Goal: Use online tool/utility: Utilize a website feature to perform a specific function

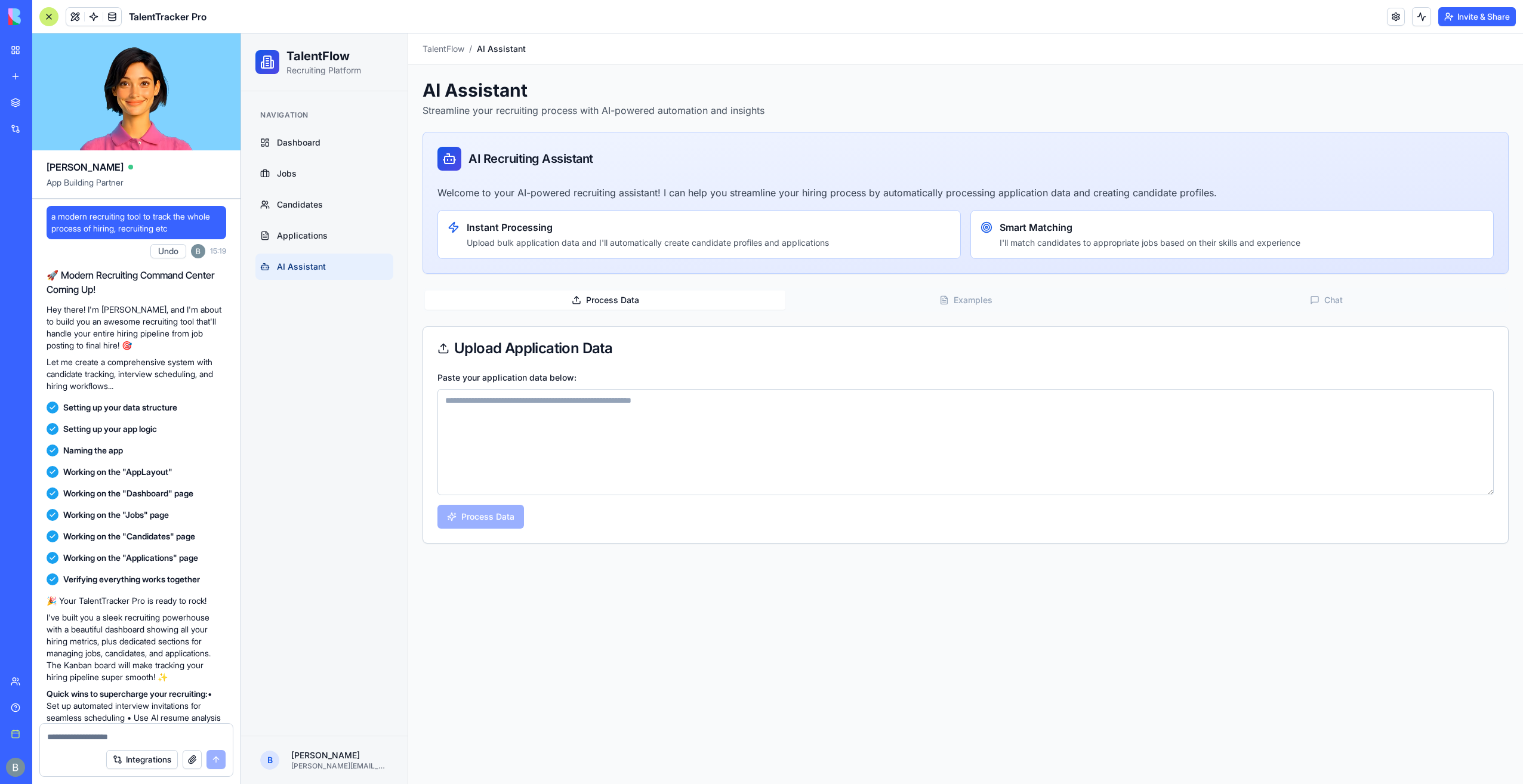
scroll to position [3364, 0]
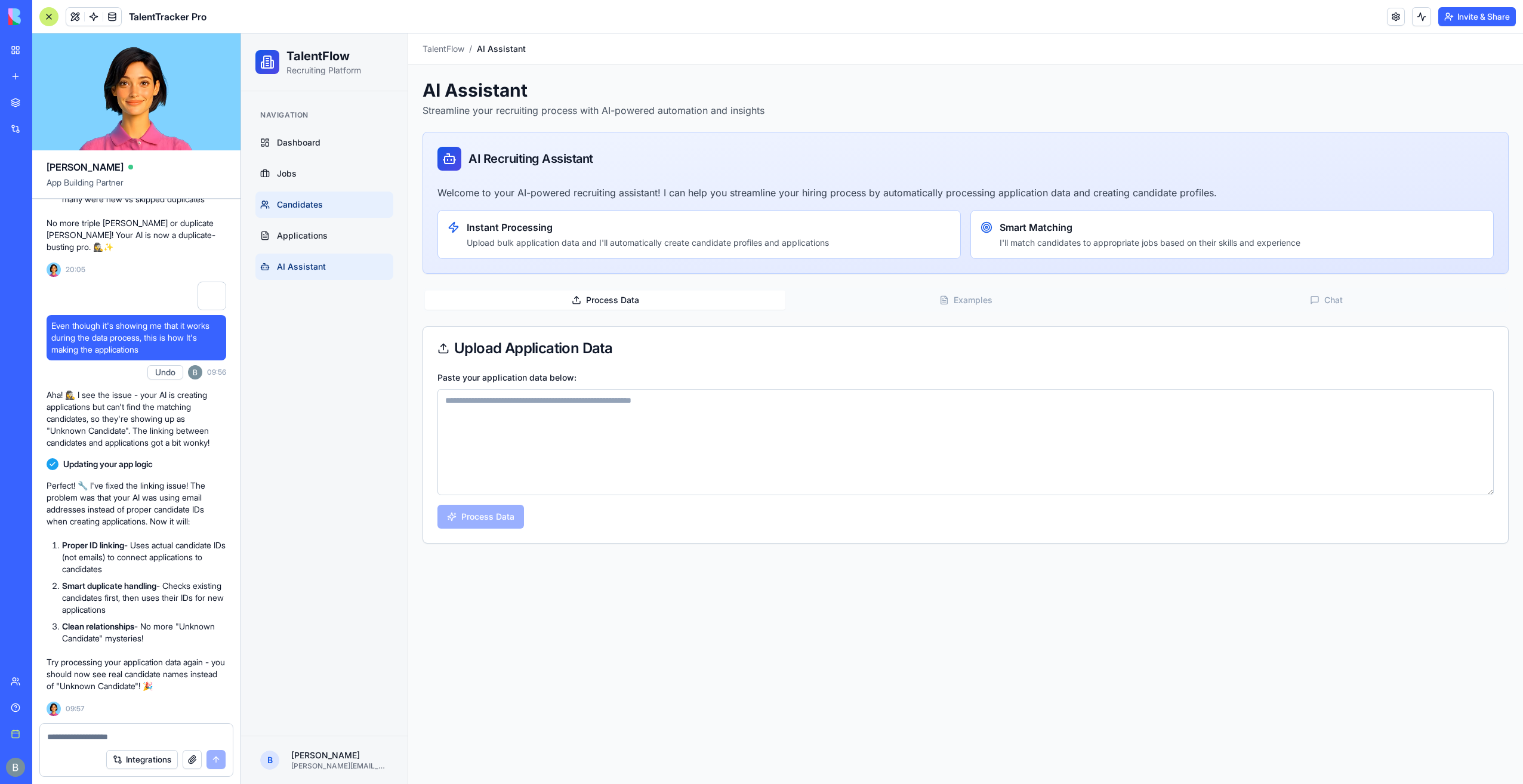
click at [319, 201] on span "Candidates" at bounding box center [300, 205] width 46 height 12
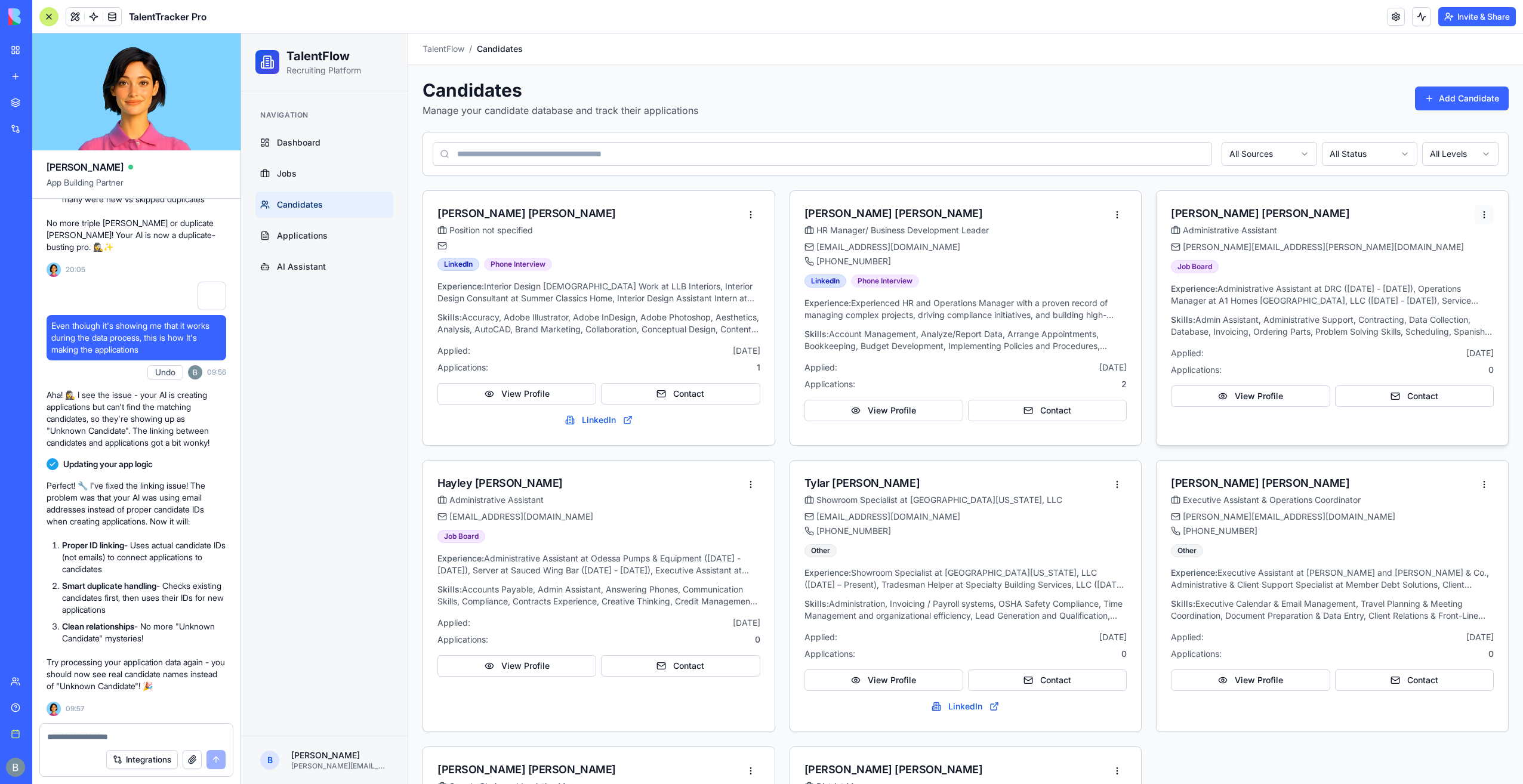
click at [1472, 212] on html "TalentFlow Recruiting Platform Navigation Dashboard Jobs Candidates Application…" at bounding box center [883, 533] width 1282 height 999
click at [1447, 235] on div "View Profile" at bounding box center [1440, 238] width 87 height 19
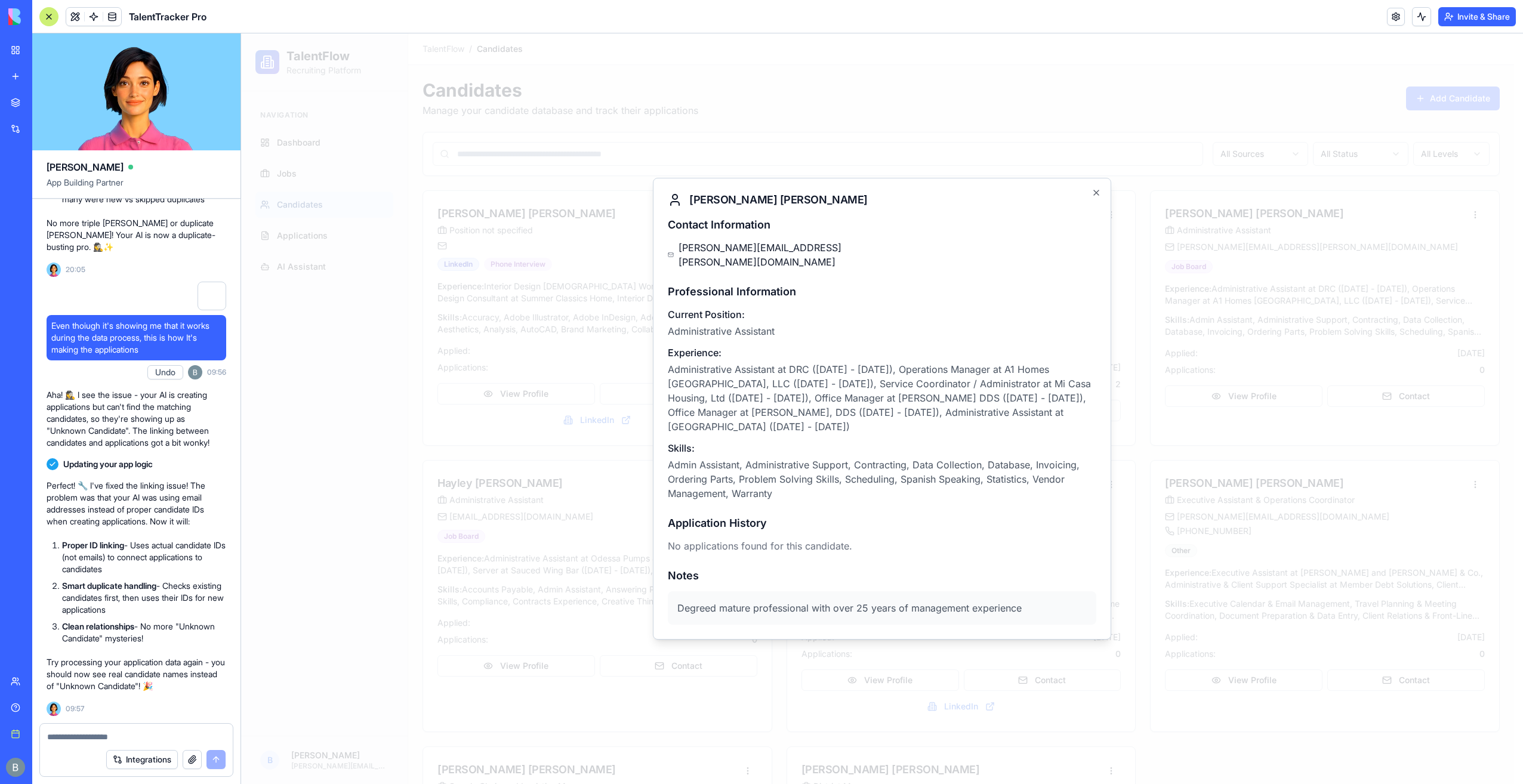
click at [1315, 268] on div at bounding box center [883, 408] width 1282 height 751
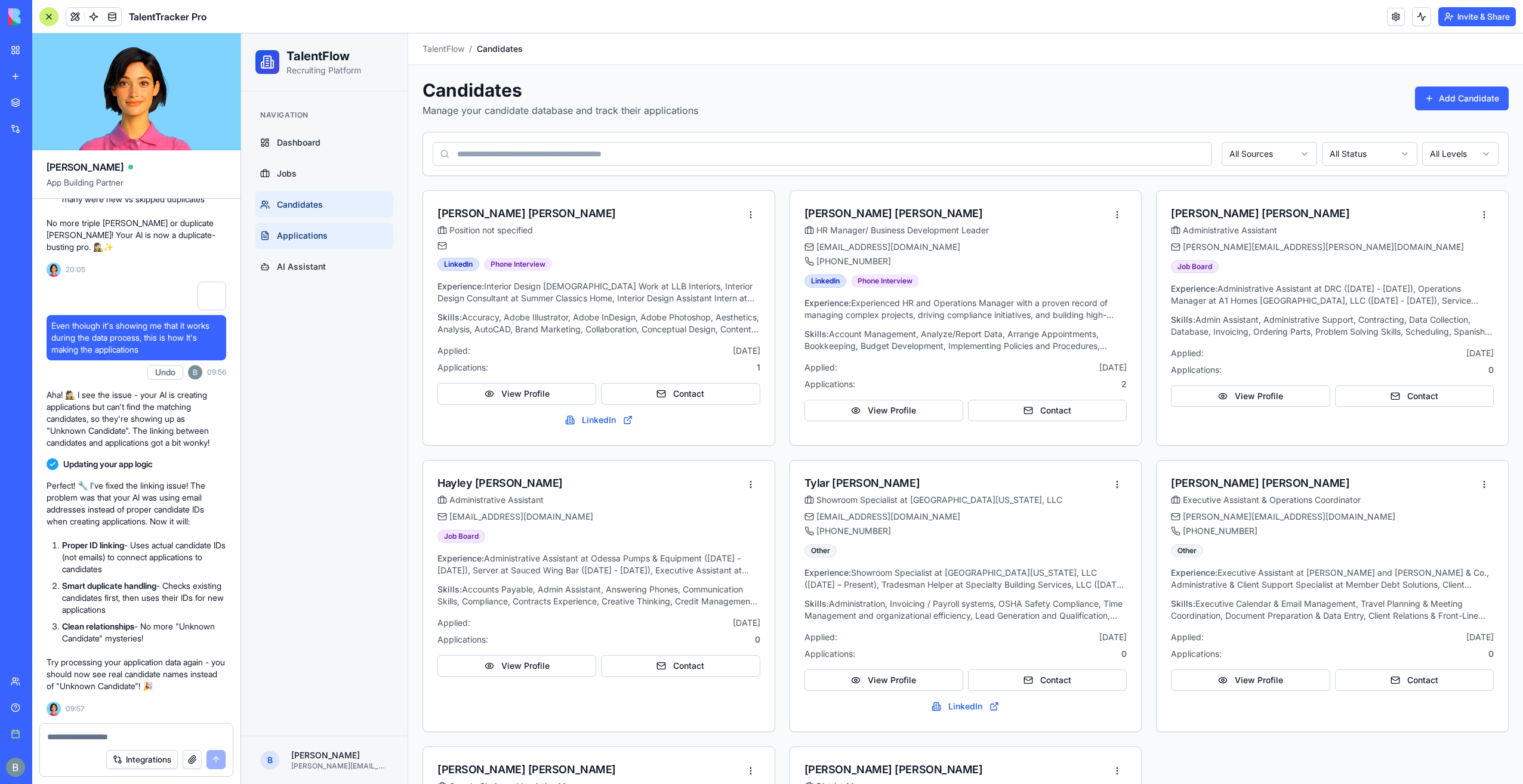
click at [348, 228] on link "Applications" at bounding box center [324, 236] width 138 height 26
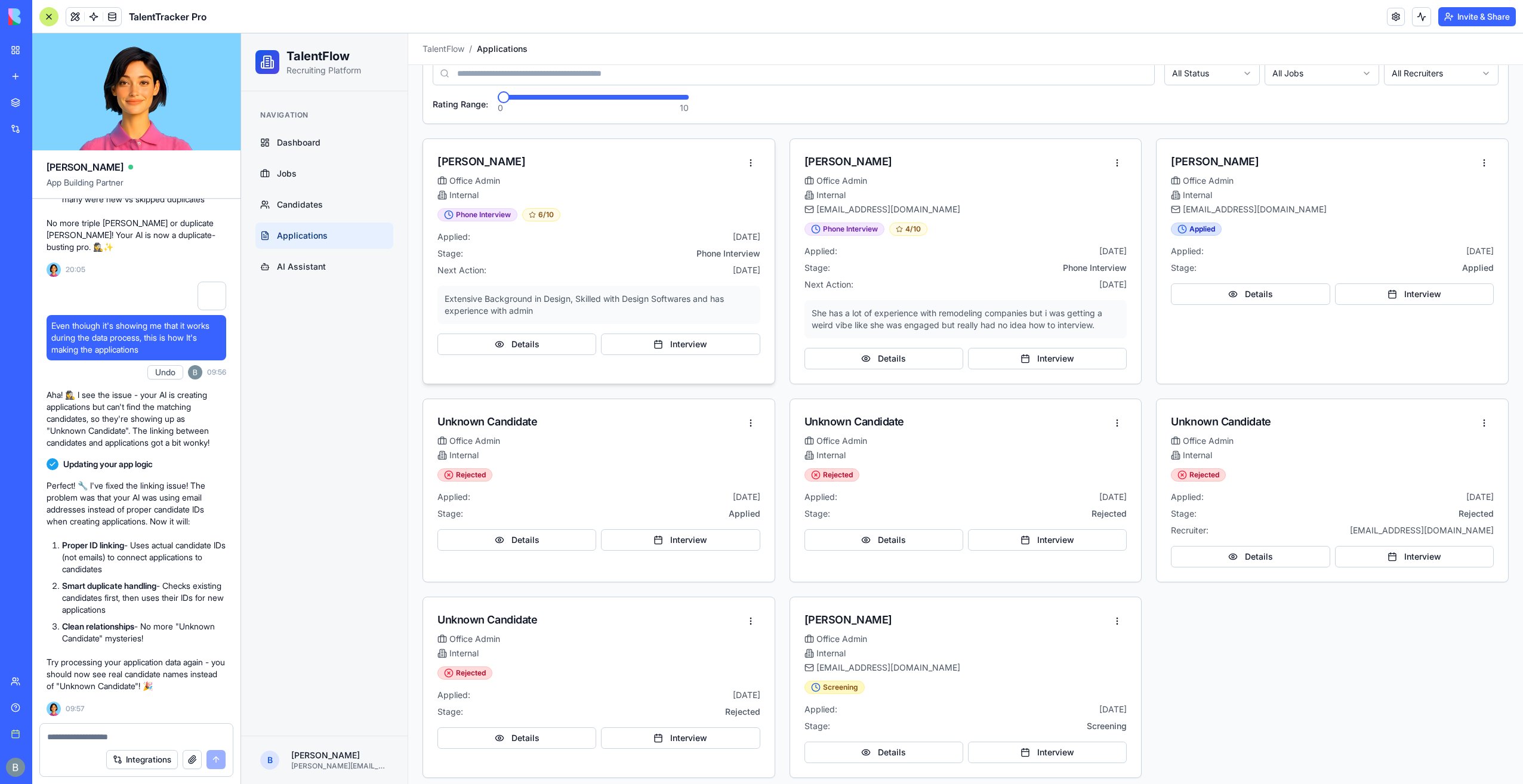
scroll to position [86, 0]
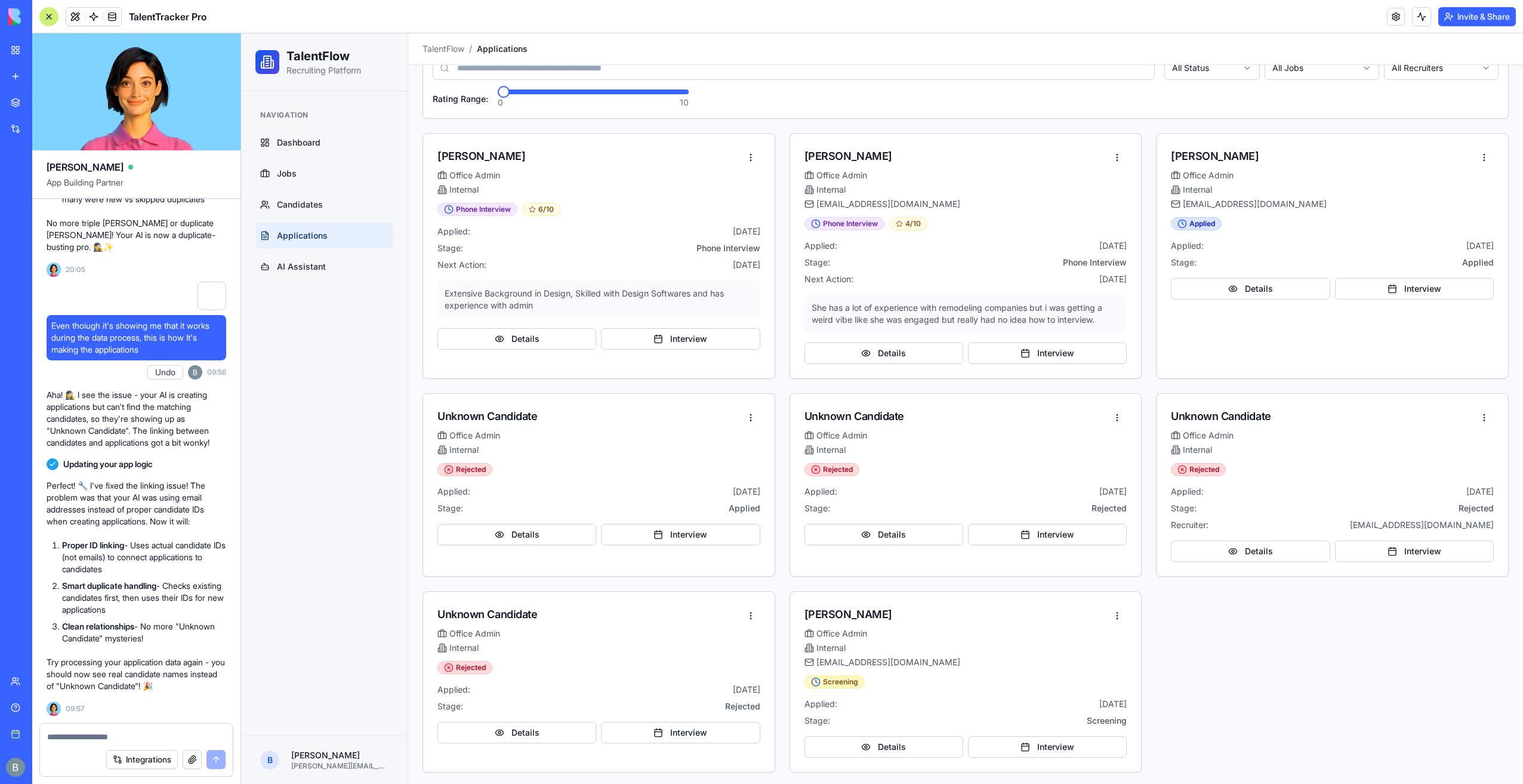
click at [111, 15] on link at bounding box center [111, 16] width 18 height 18
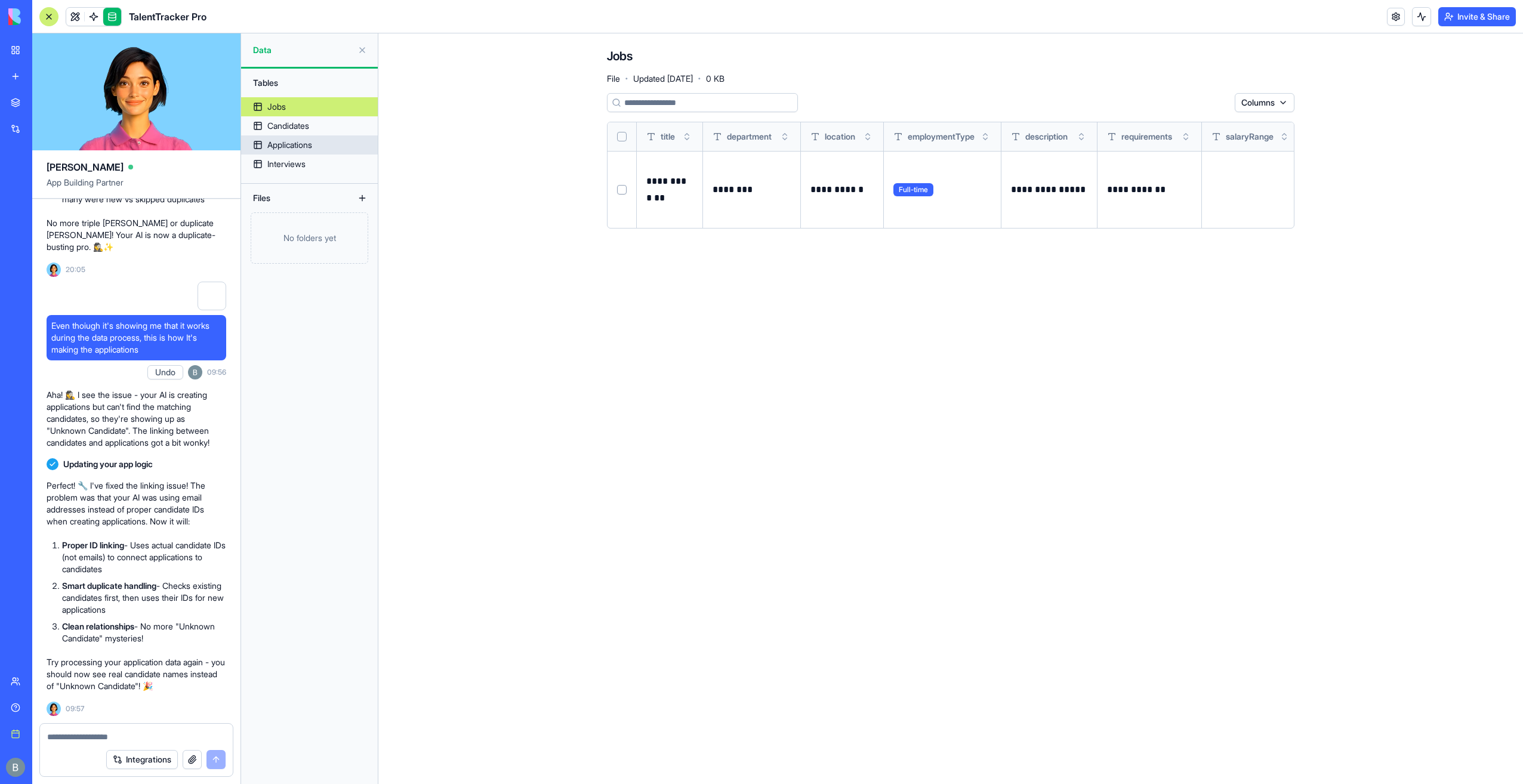
click at [327, 140] on link "Applications" at bounding box center [310, 145] width 137 height 19
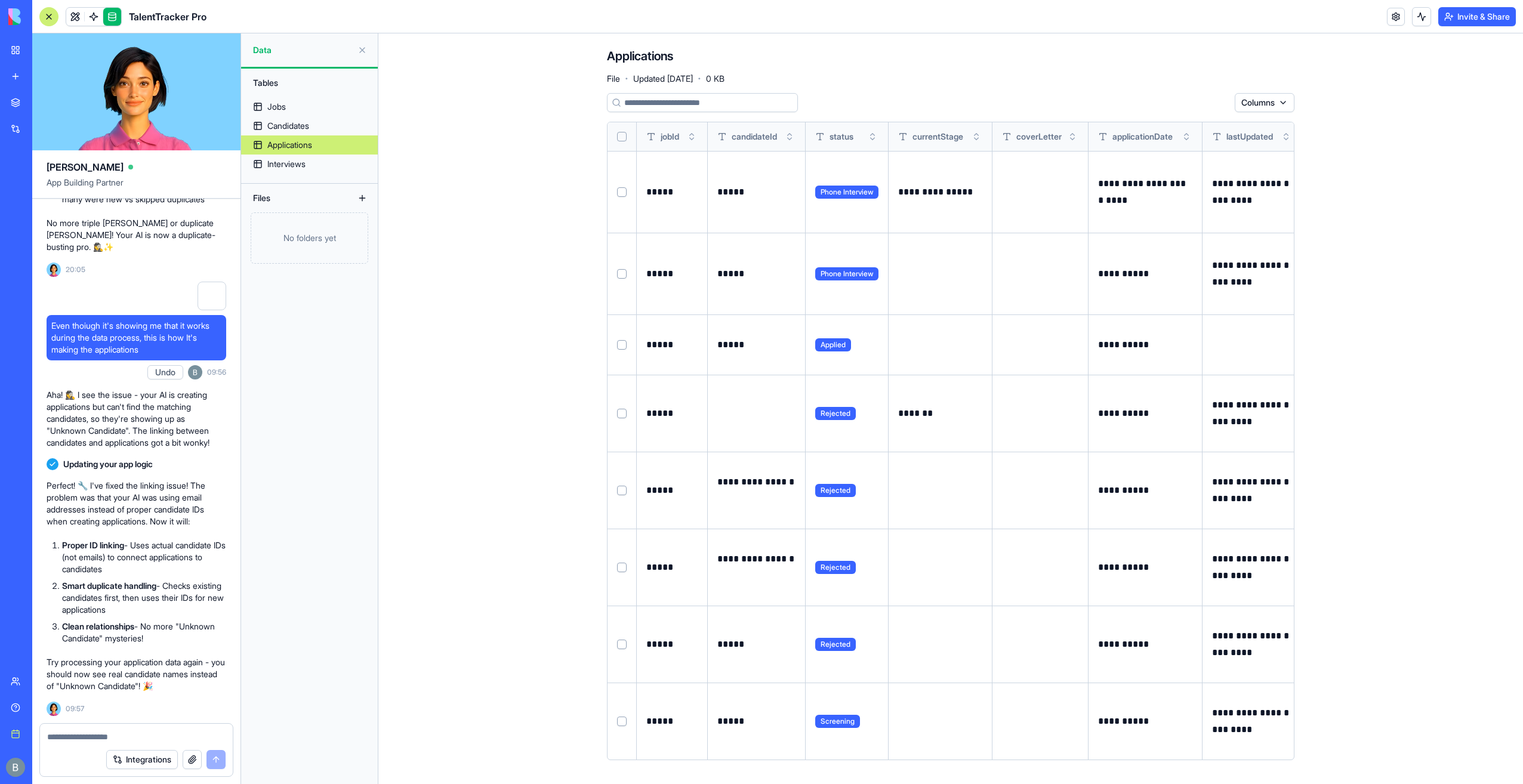
click at [624, 412] on button "Select row" at bounding box center [622, 414] width 9 height 9
click at [618, 488] on button "Select row" at bounding box center [622, 490] width 9 height 9
click at [620, 567] on button "Select row" at bounding box center [622, 567] width 9 height 9
click at [622, 643] on button "Select row" at bounding box center [622, 644] width 9 height 9
click at [1210, 103] on html "BETA My Workspace New app Marketplace Integrations Recent C&S Integrations Webs…" at bounding box center [761, 392] width 1523 height 784
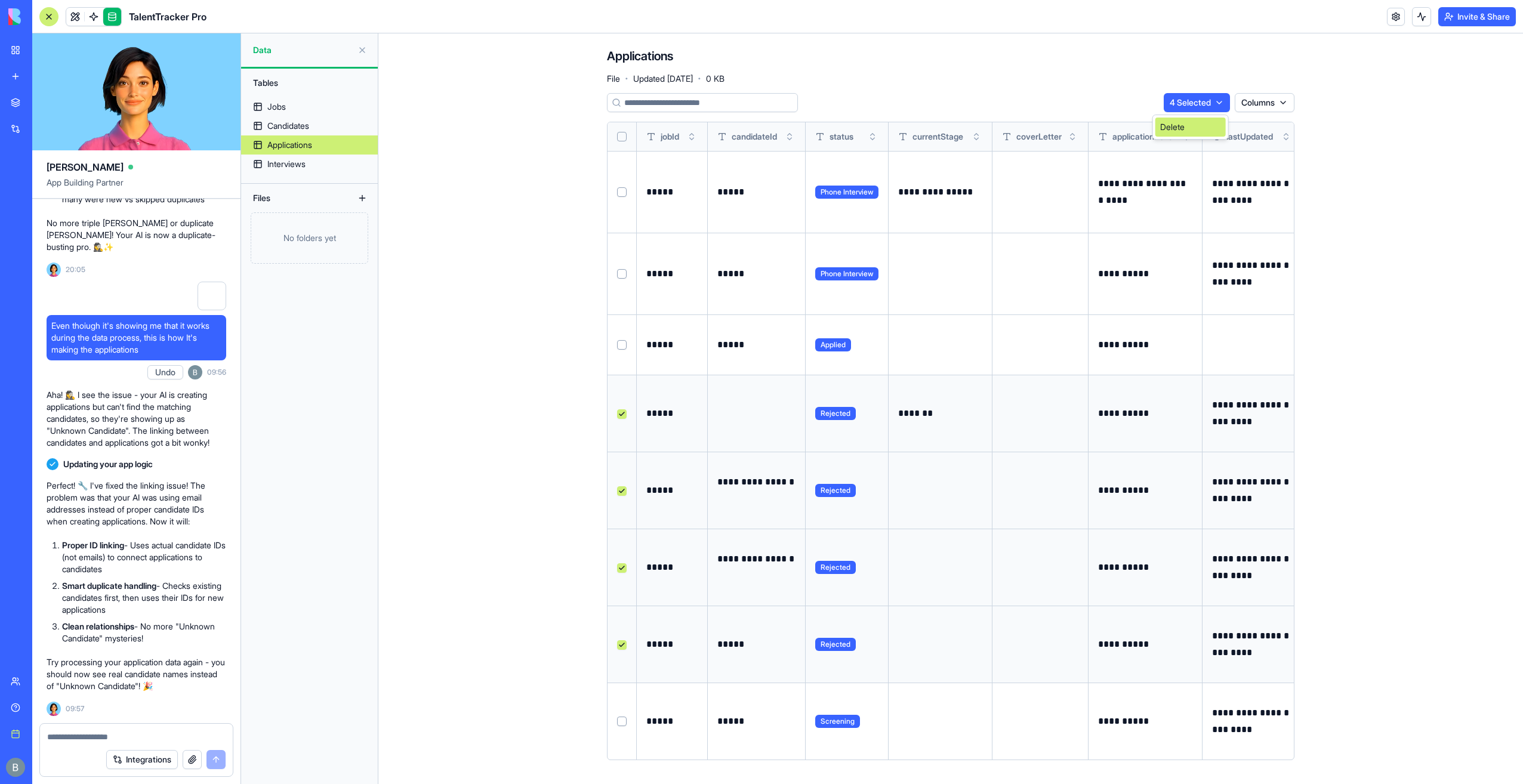
click at [1185, 124] on div "Delete" at bounding box center [1191, 127] width 71 height 19
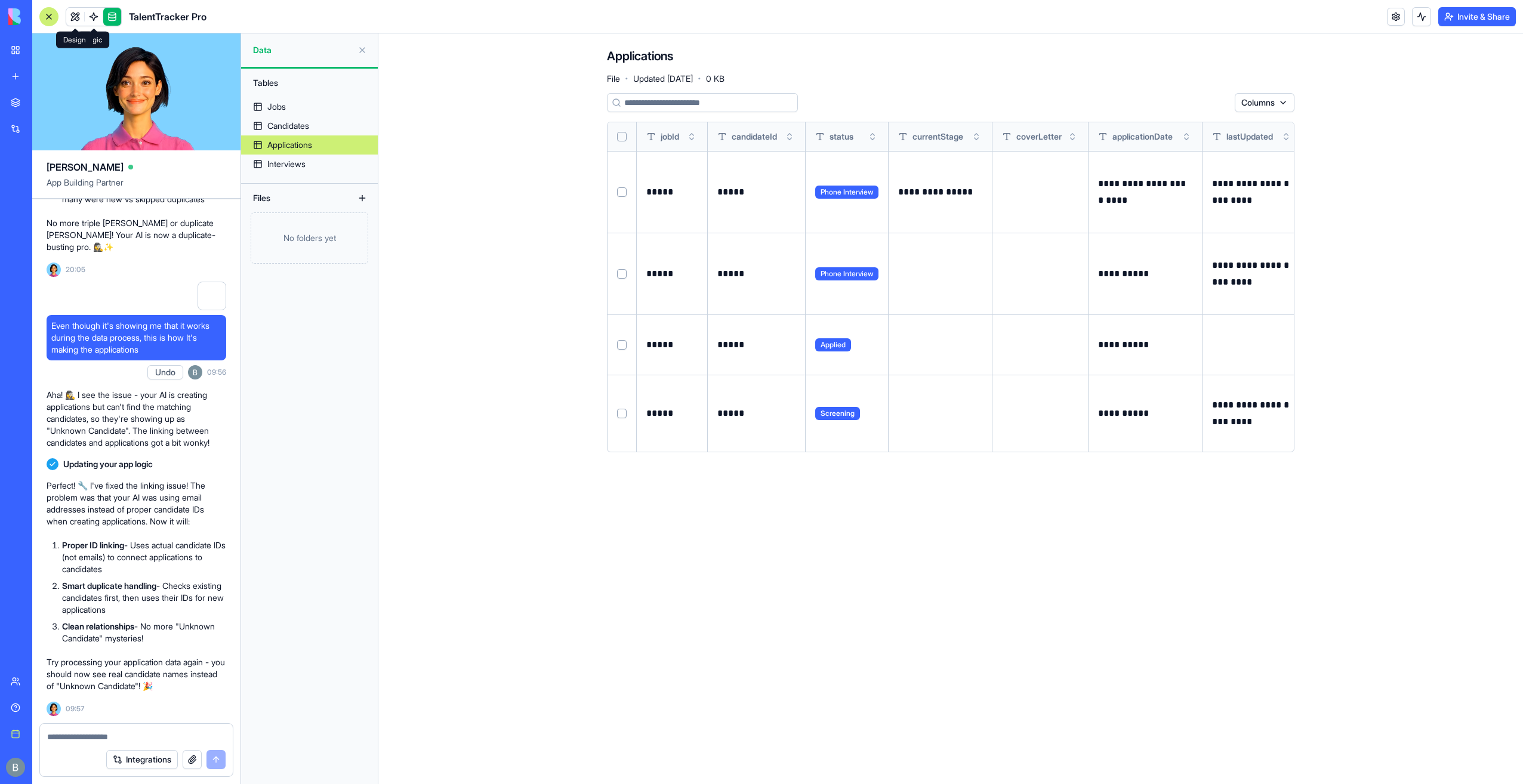
click at [74, 15] on link at bounding box center [75, 16] width 18 height 18
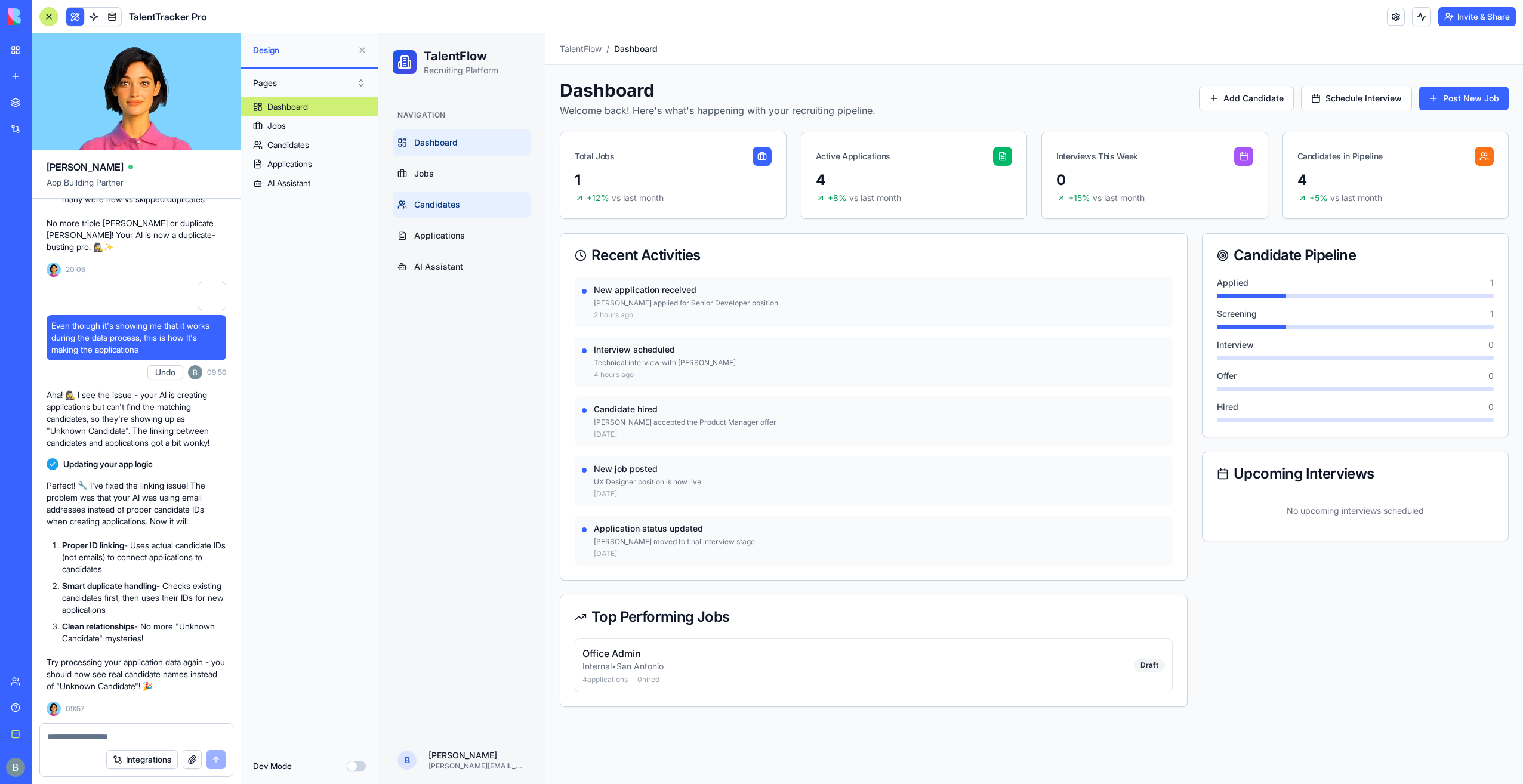
click at [460, 196] on link "Candidates" at bounding box center [461, 204] width 138 height 26
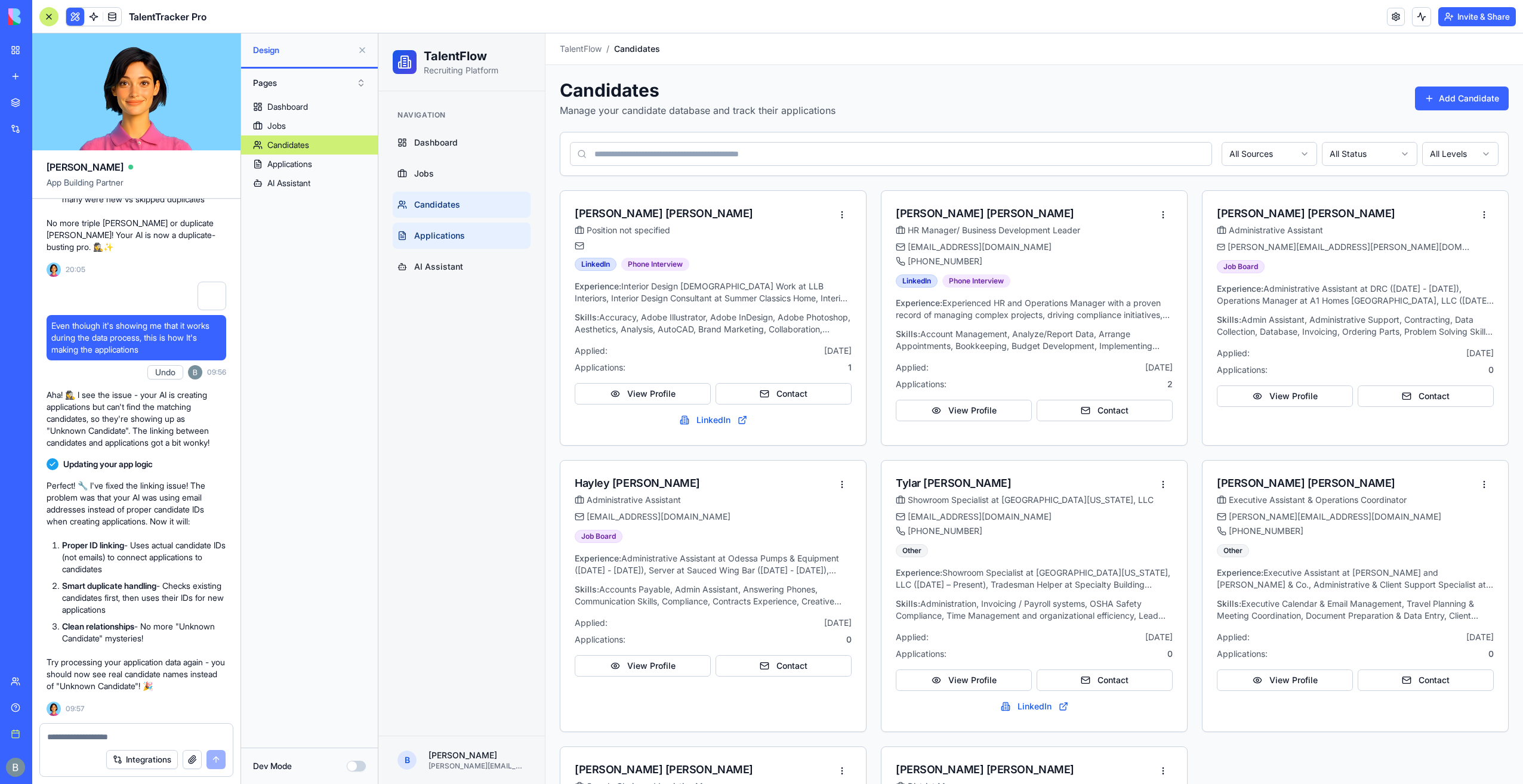
click at [464, 228] on link "Applications" at bounding box center [461, 236] width 138 height 26
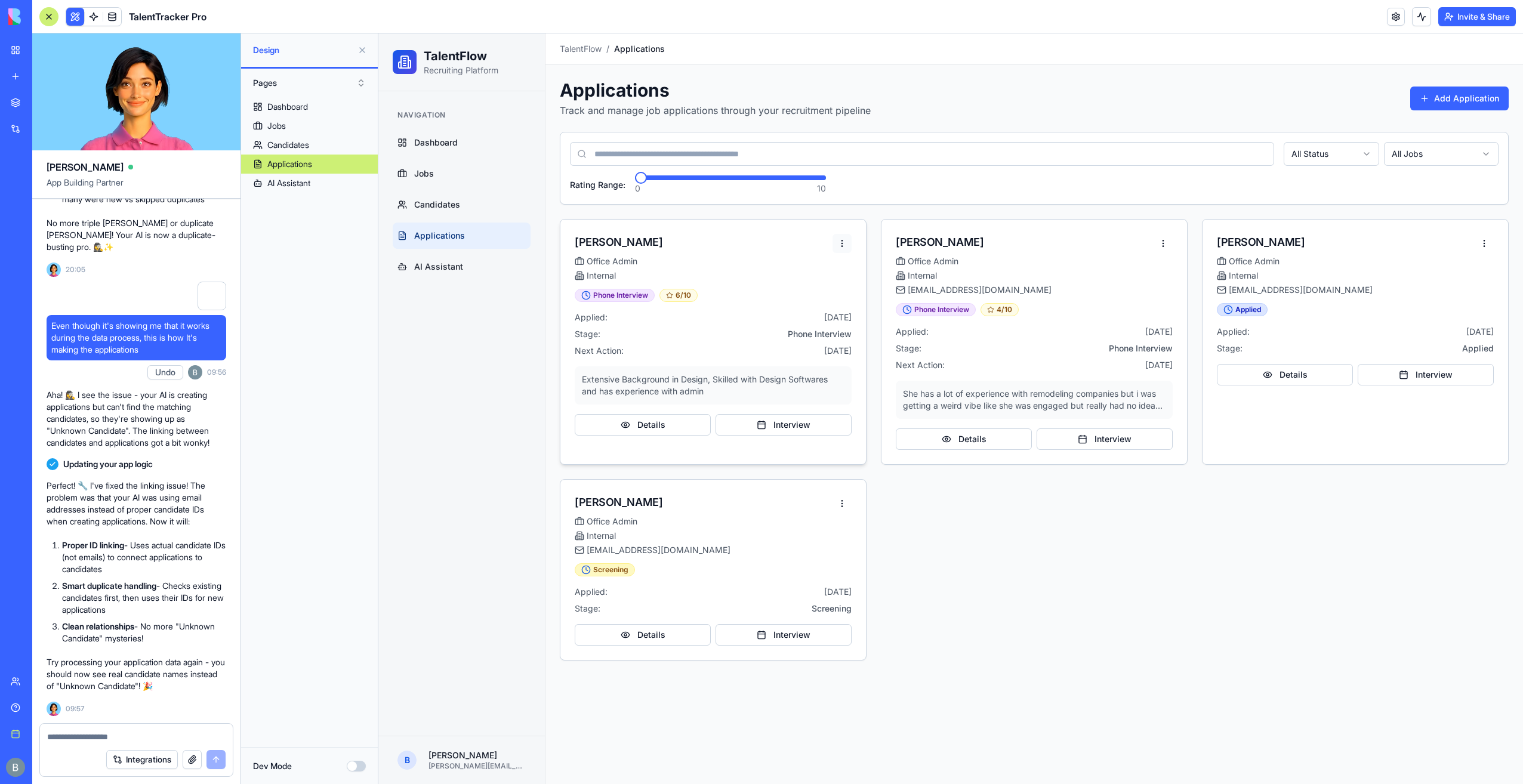
click at [846, 240] on html "TalentFlow Recruiting Platform Navigation Dashboard Jobs Candidates Application…" at bounding box center [950, 408] width 1145 height 751
click at [816, 268] on div "View Details" at bounding box center [796, 267] width 103 height 19
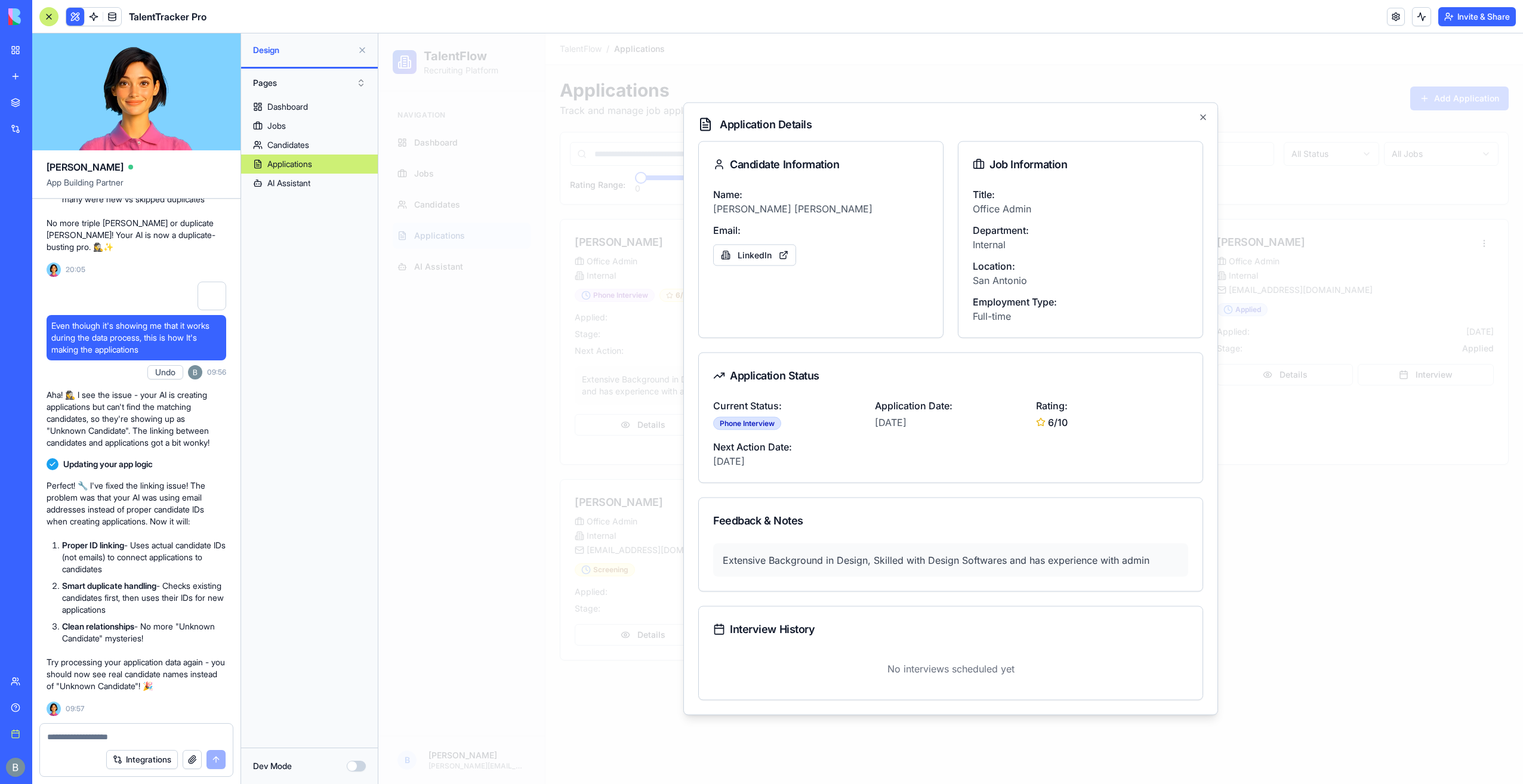
click at [637, 362] on div at bounding box center [950, 408] width 1145 height 751
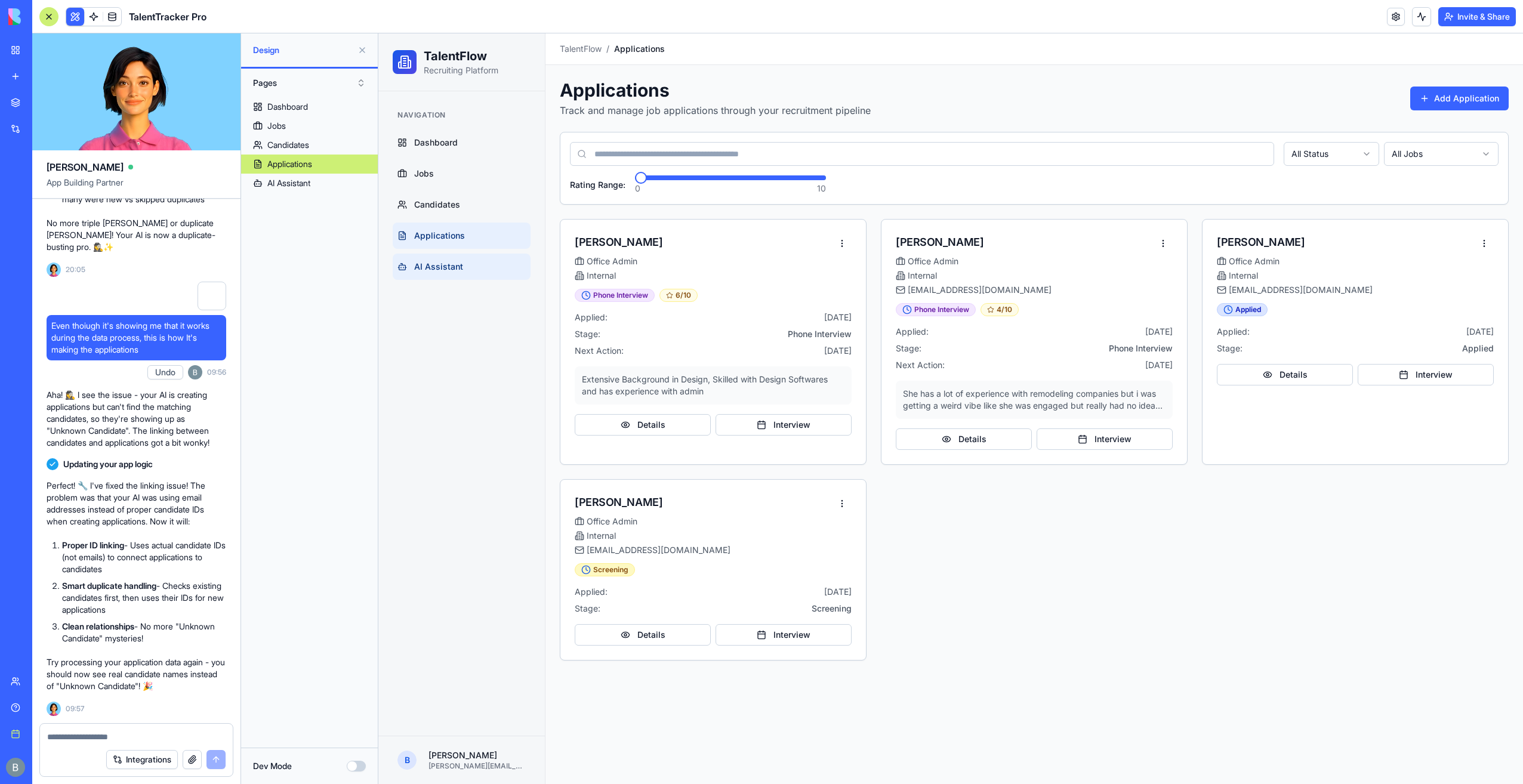
click at [486, 276] on link "AI Assistant" at bounding box center [461, 267] width 138 height 26
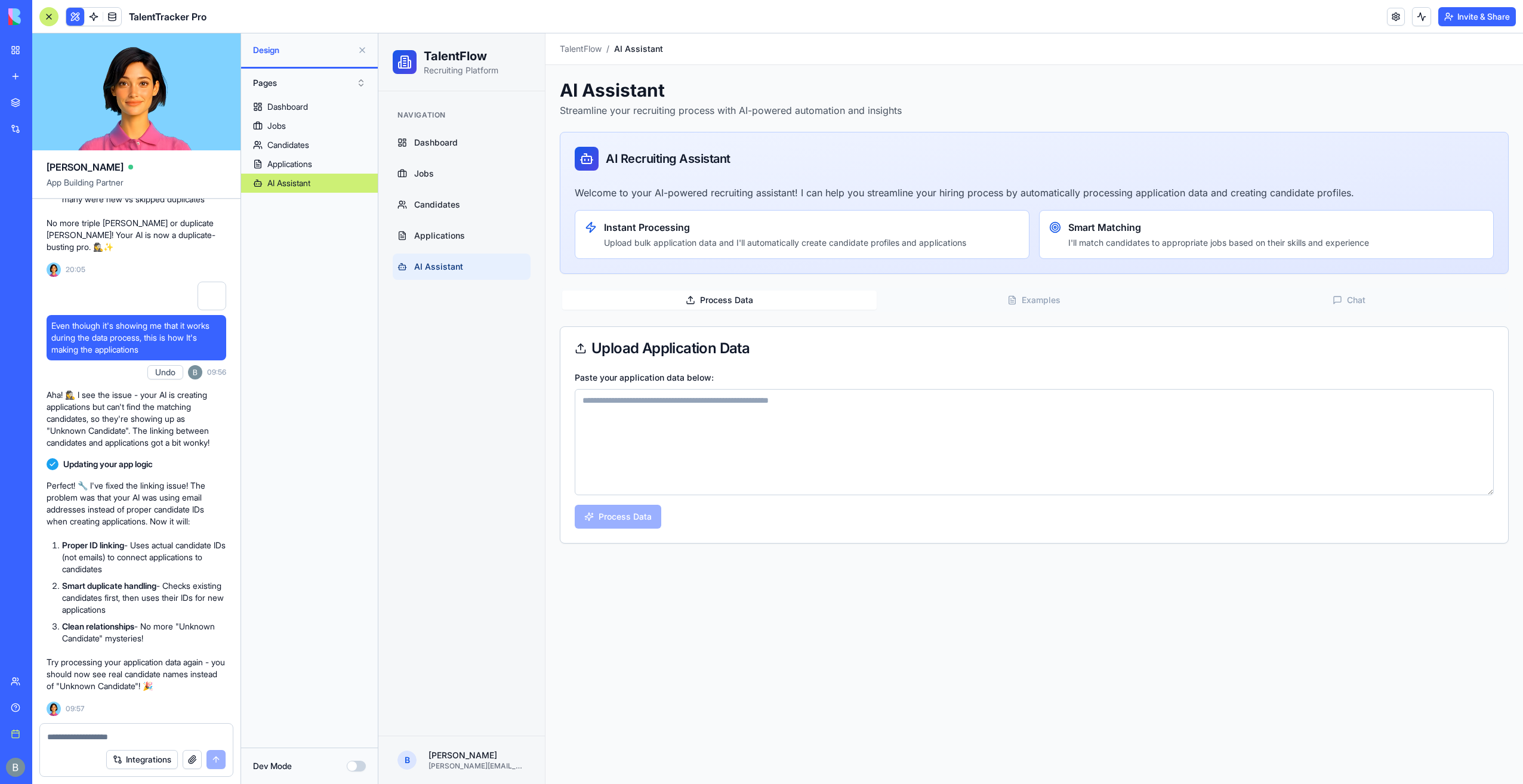
drag, startPoint x: 710, startPoint y: 517, endPoint x: 698, endPoint y: 448, distance: 70.0
click at [709, 502] on div "Paste your application data below: Process Data" at bounding box center [1034, 456] width 948 height 173
drag, startPoint x: 697, startPoint y: 447, endPoint x: 687, endPoint y: 457, distance: 14.1
click at [696, 447] on textarea "Paste your application data below:" at bounding box center [1035, 442] width 919 height 106
paste textarea "**********"
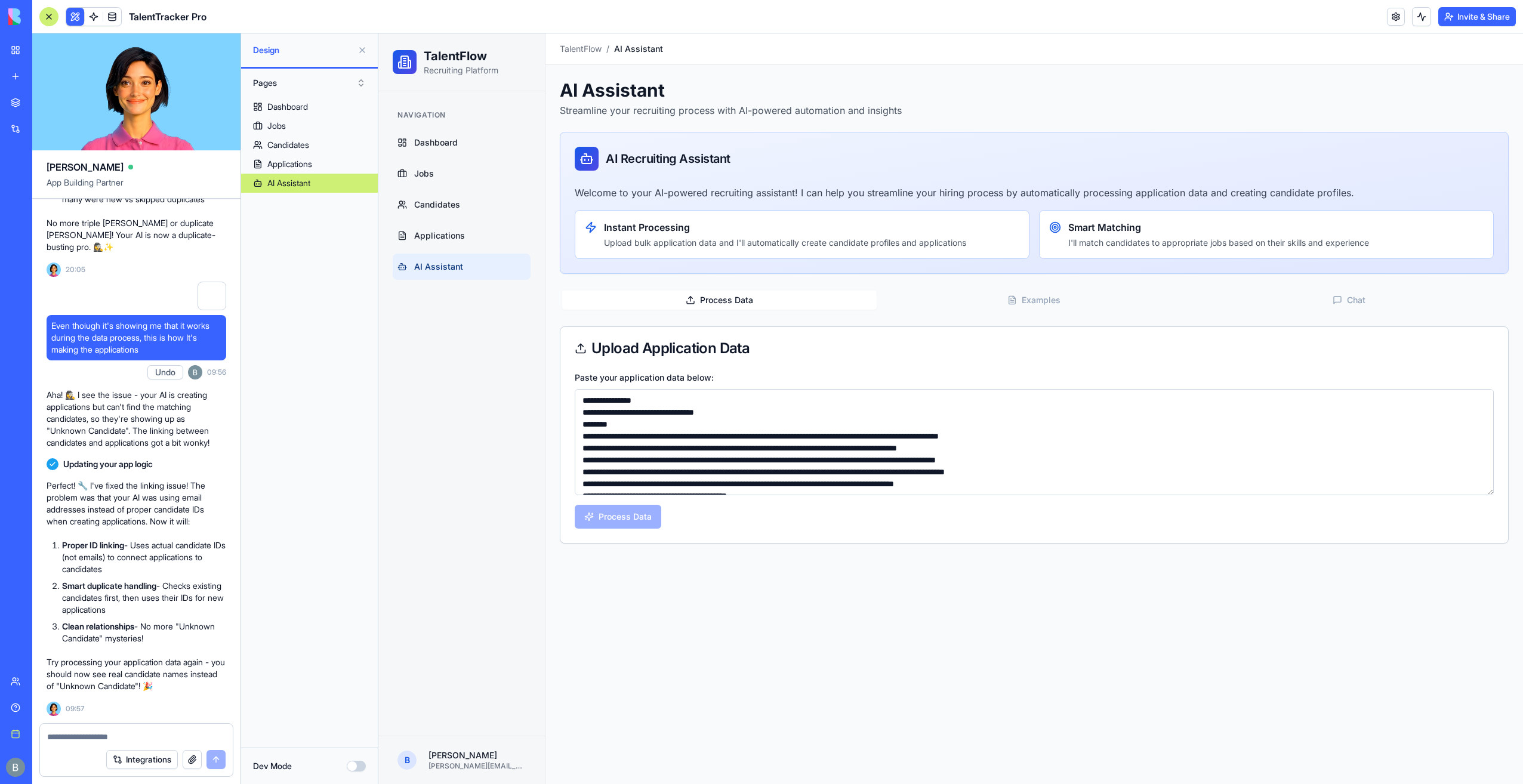
scroll to position [1104, 0]
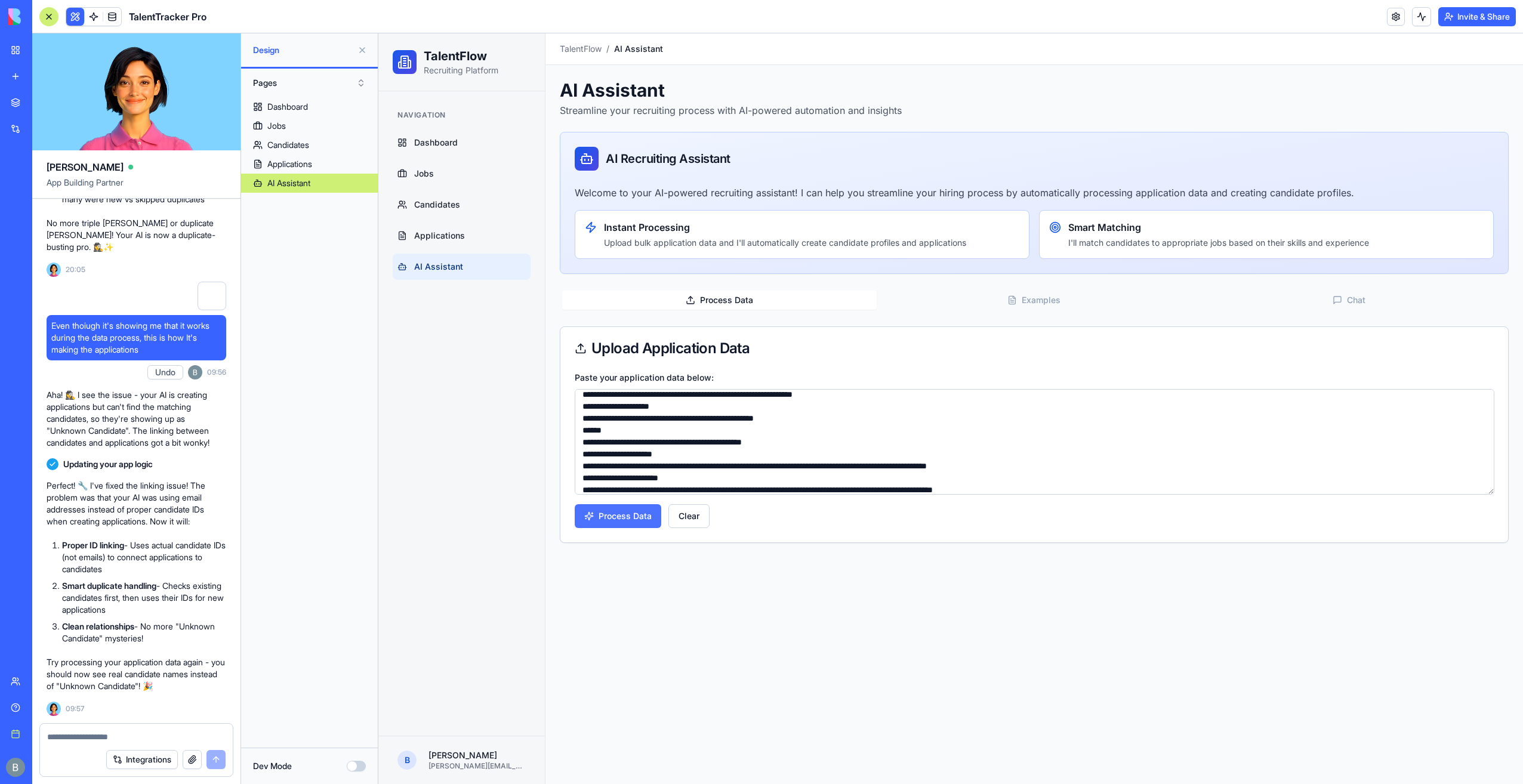
type textarea "**********"
click at [616, 514] on button "Process Data" at bounding box center [618, 516] width 87 height 24
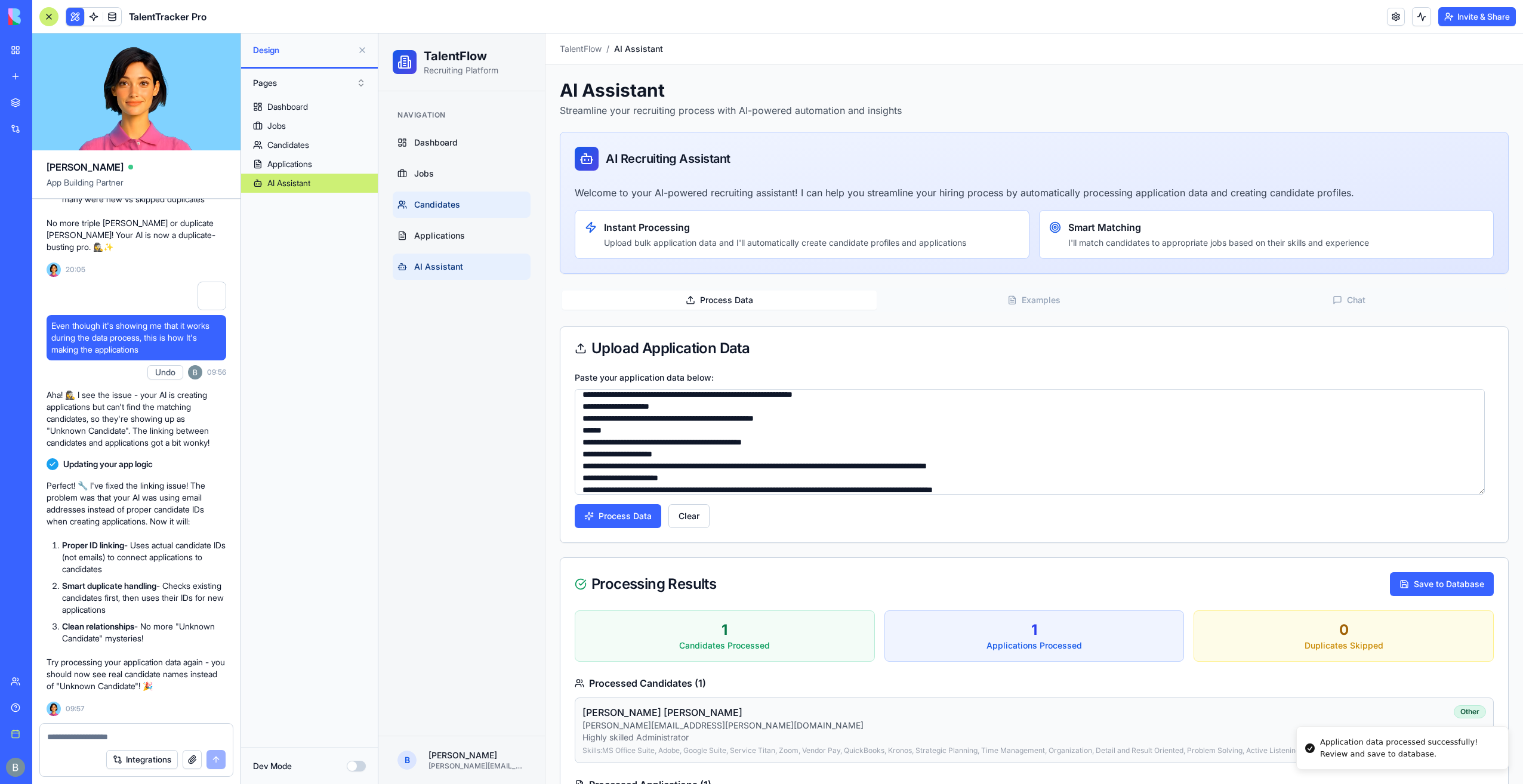
click at [443, 210] on span "Candidates" at bounding box center [437, 205] width 46 height 12
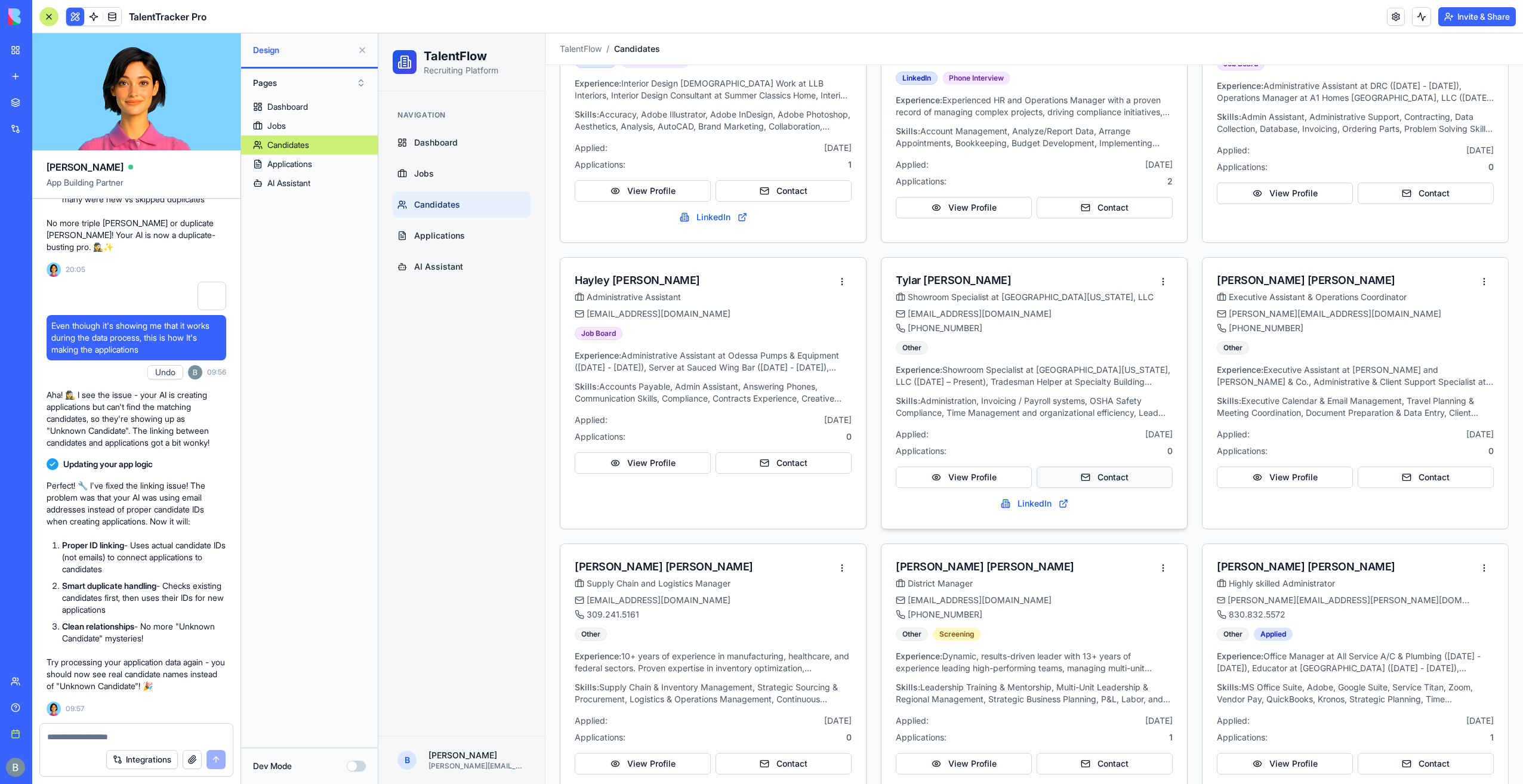
scroll to position [246, 0]
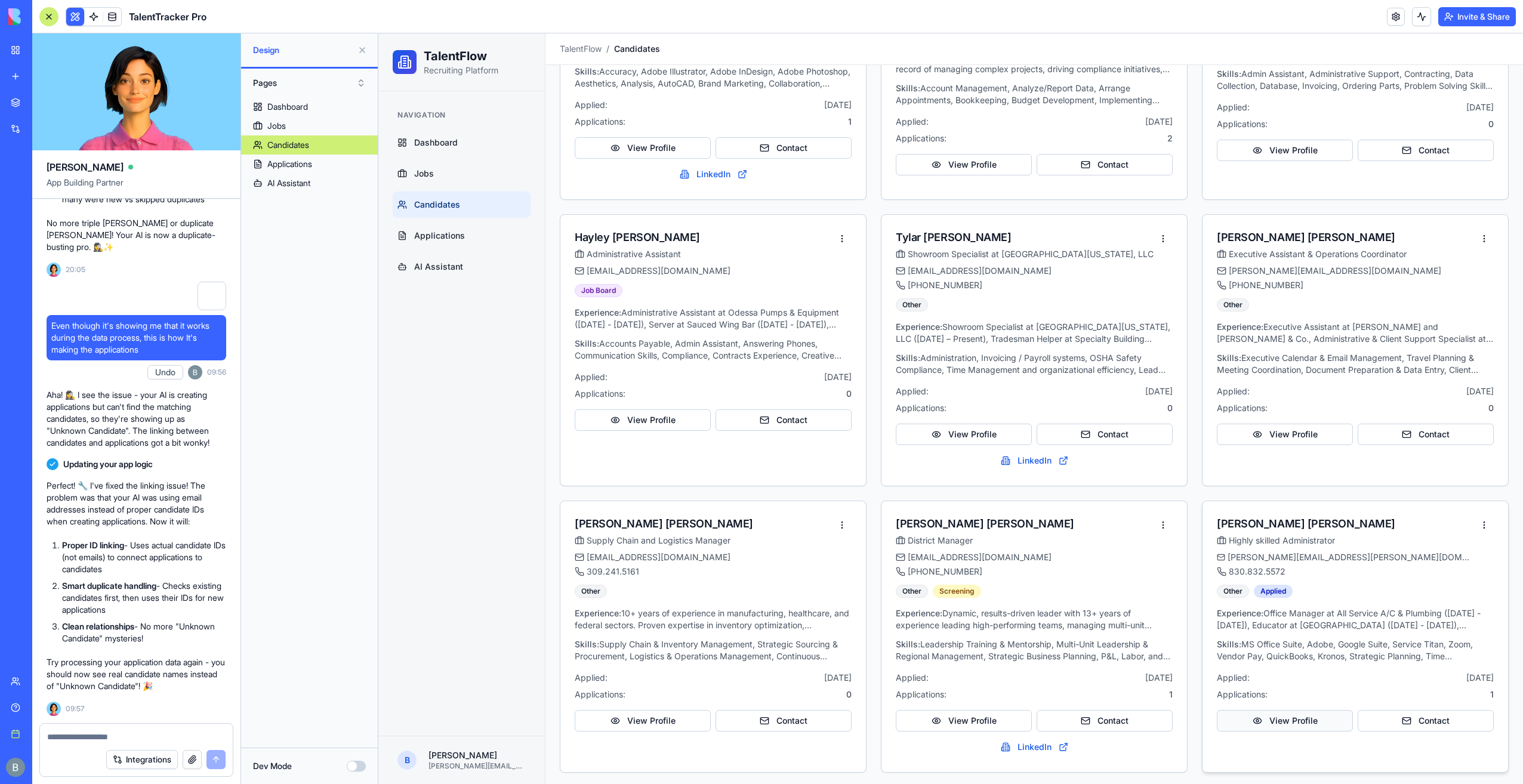
click at [1299, 724] on button "View Profile" at bounding box center [1285, 721] width 136 height 22
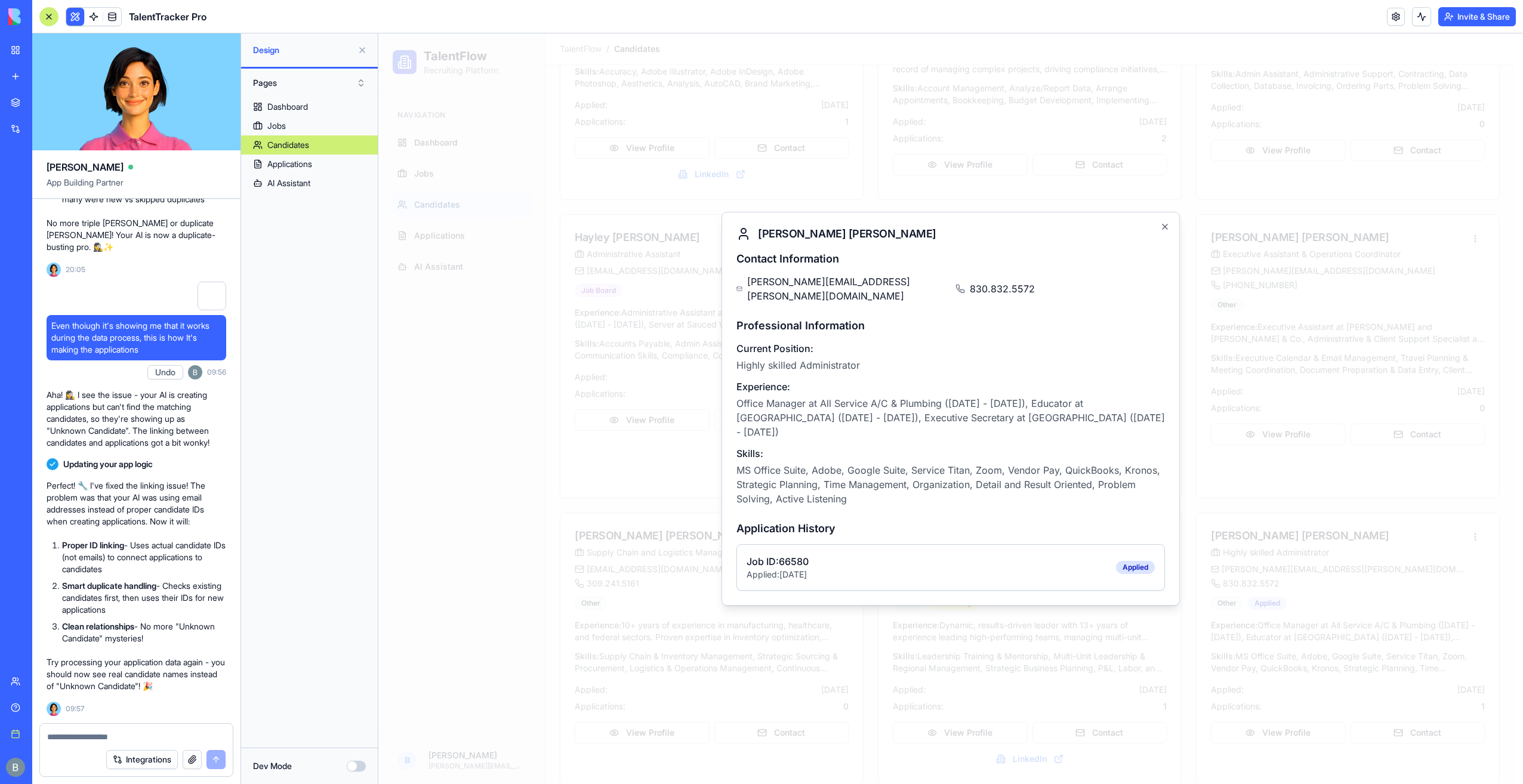
click at [551, 428] on div at bounding box center [950, 408] width 1145 height 751
